Goal: Navigation & Orientation: Find specific page/section

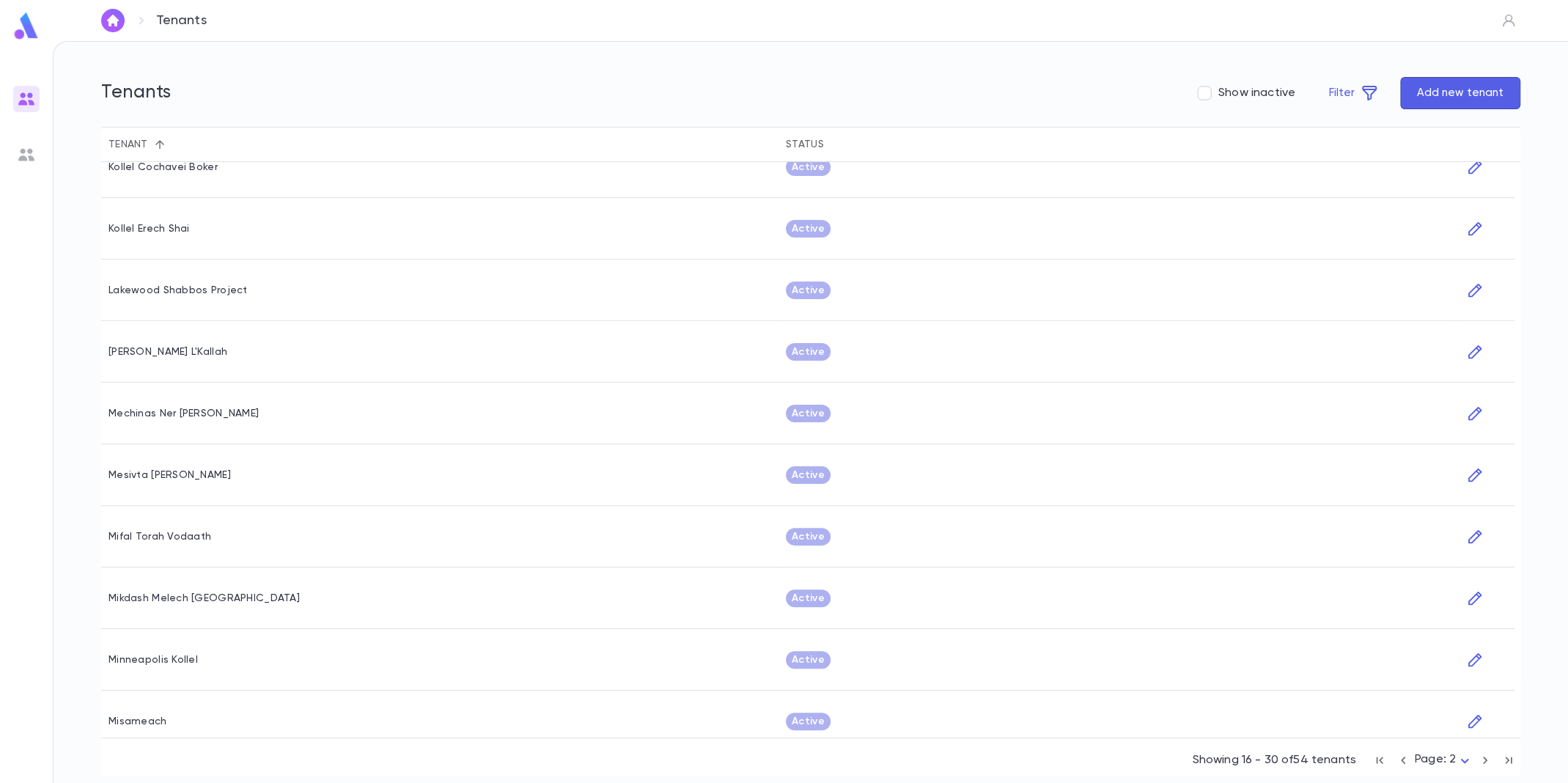
scroll to position [347, 0]
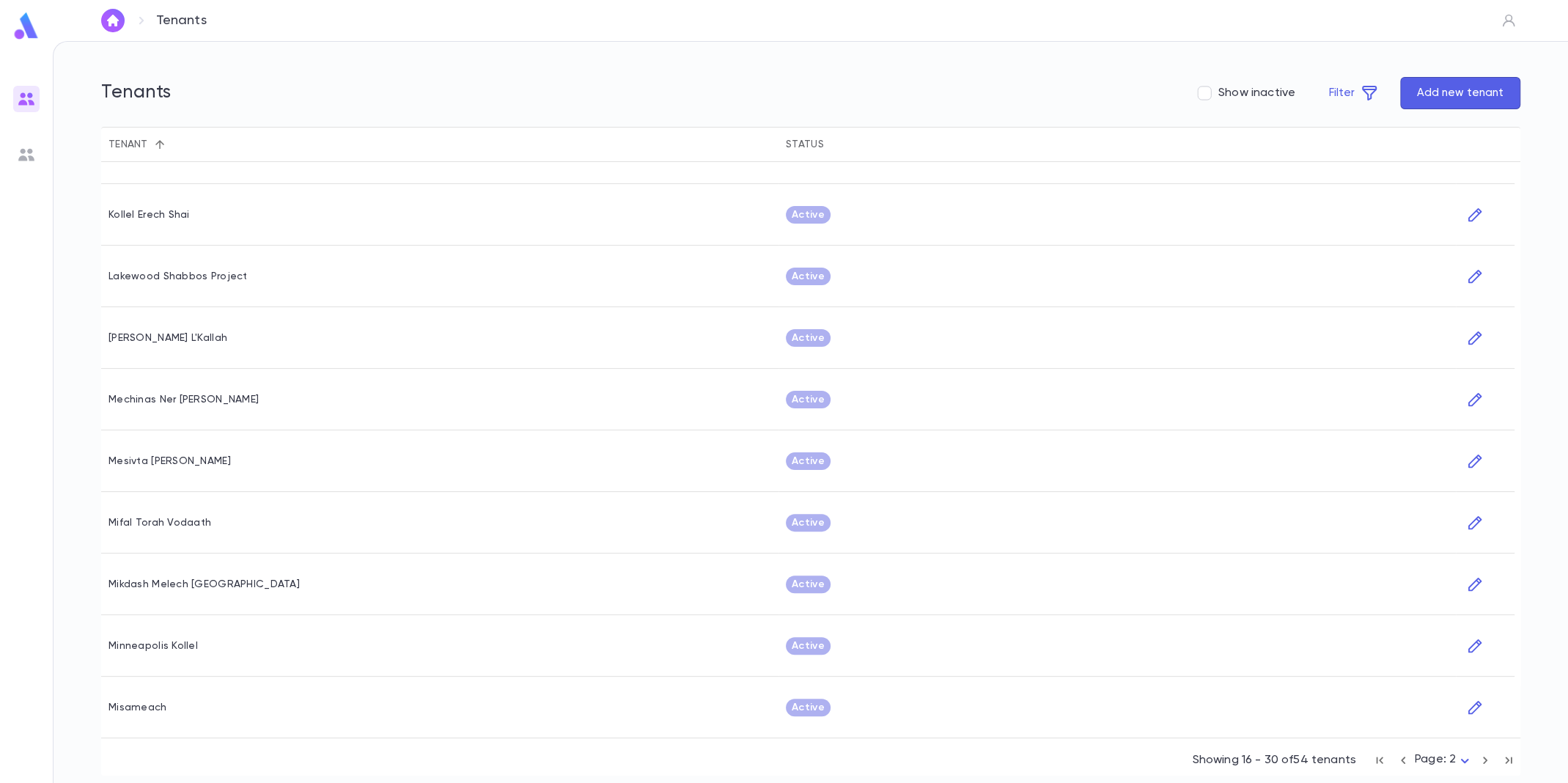
click at [1482, 755] on icon "button" at bounding box center [1485, 761] width 17 height 18
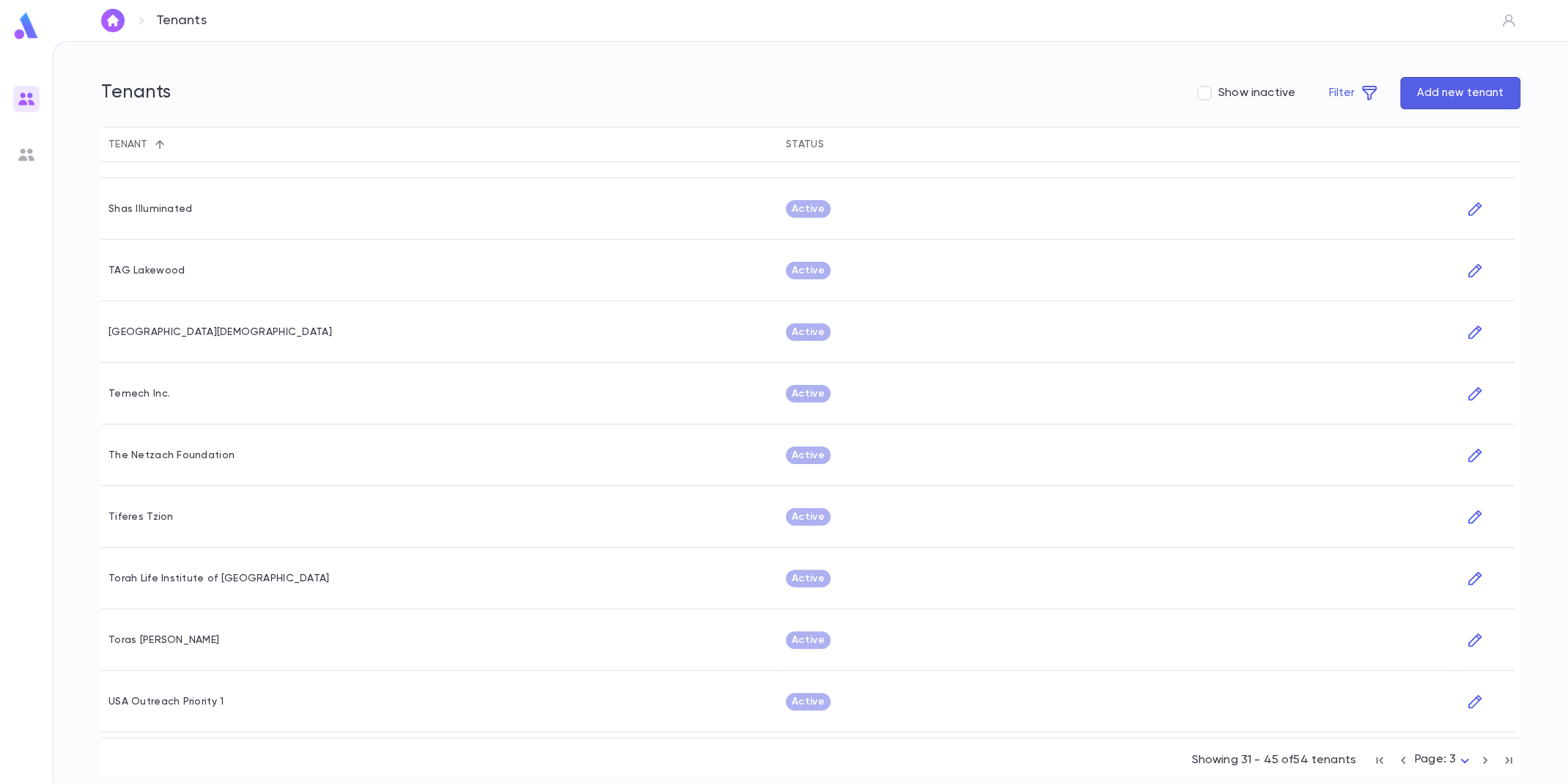
scroll to position [347, 0]
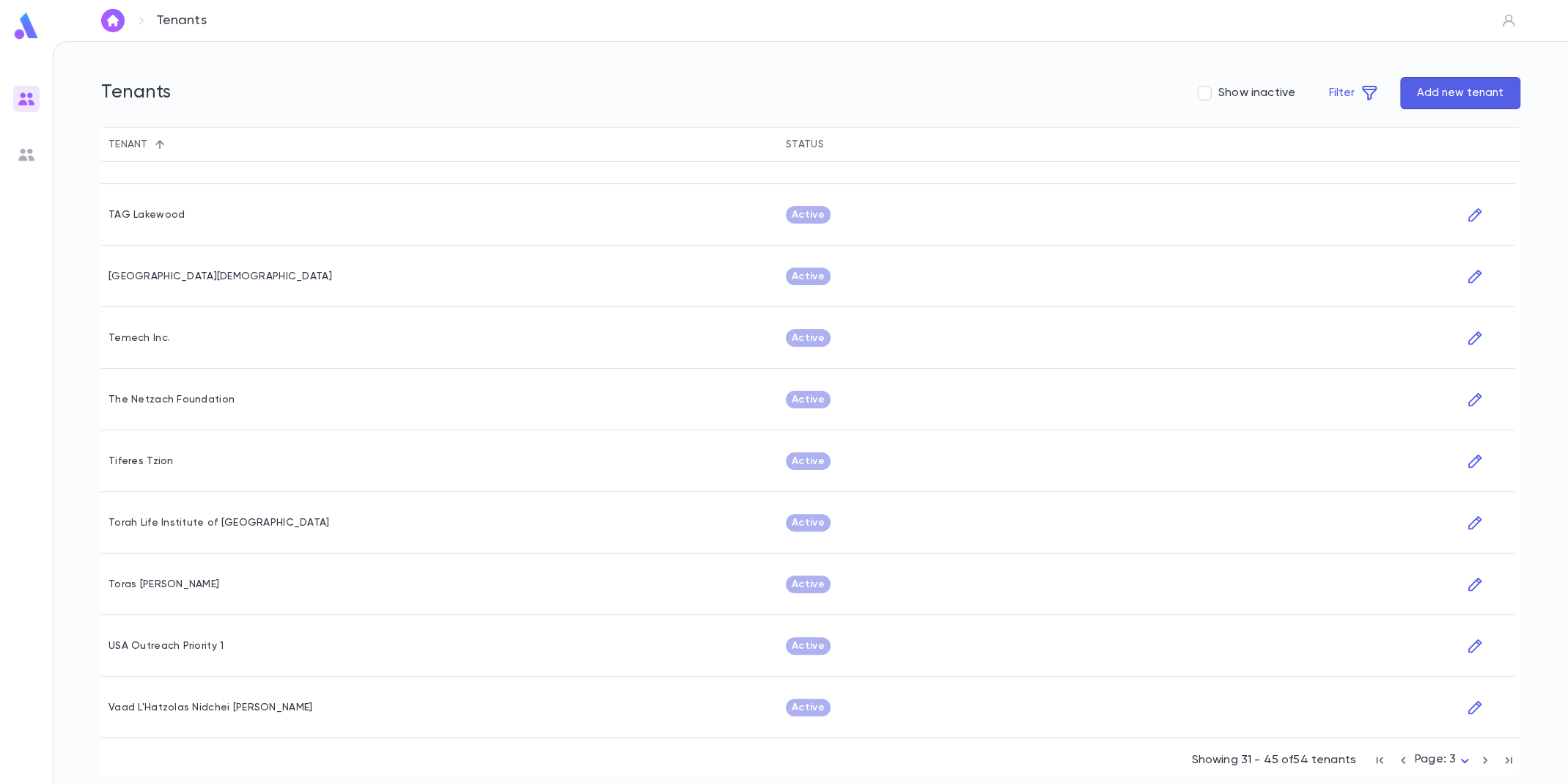
click at [1476, 762] on button "button" at bounding box center [1485, 761] width 23 height 23
